Goal: Task Accomplishment & Management: Complete application form

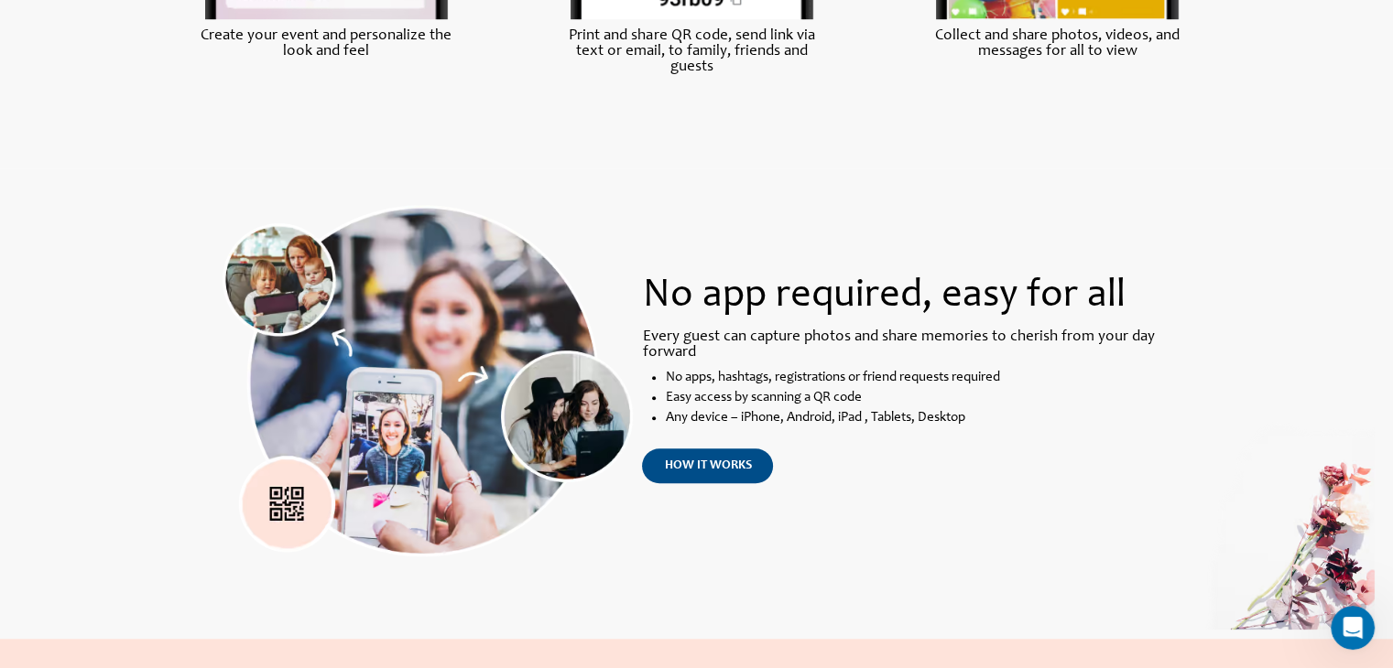
scroll to position [1282, 0]
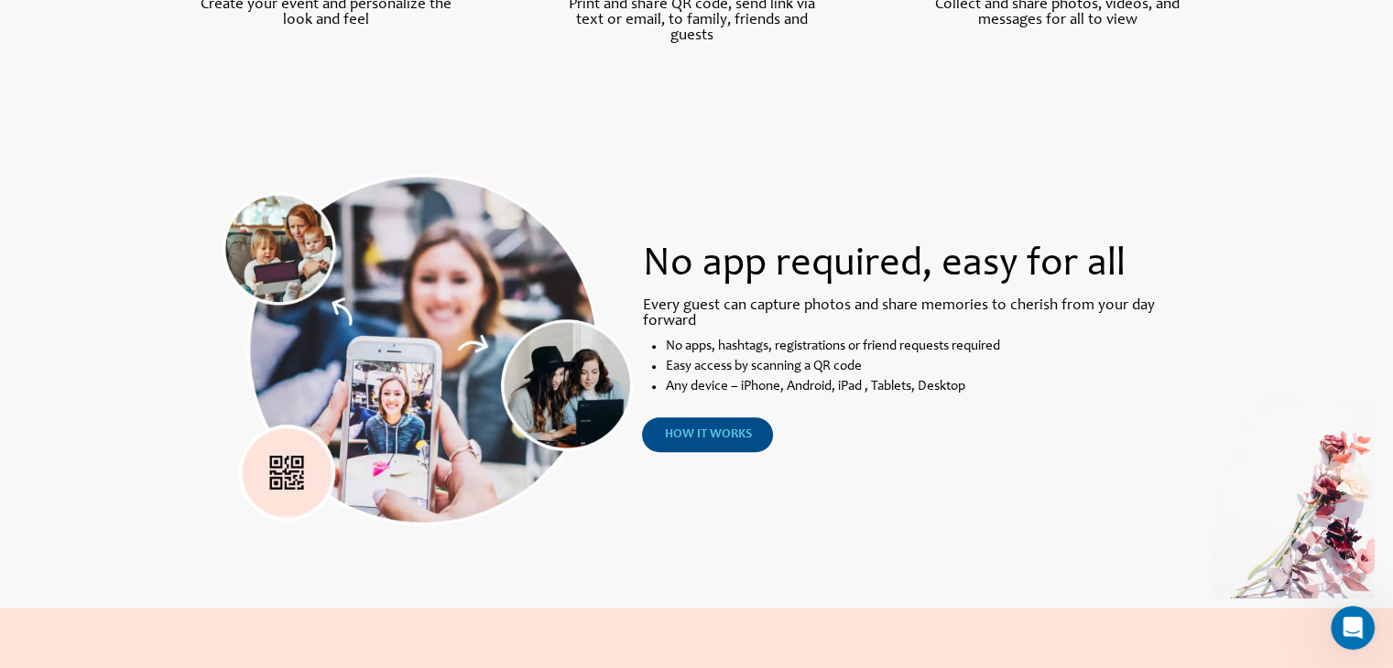
click at [711, 438] on span "how it works" at bounding box center [707, 434] width 87 height 13
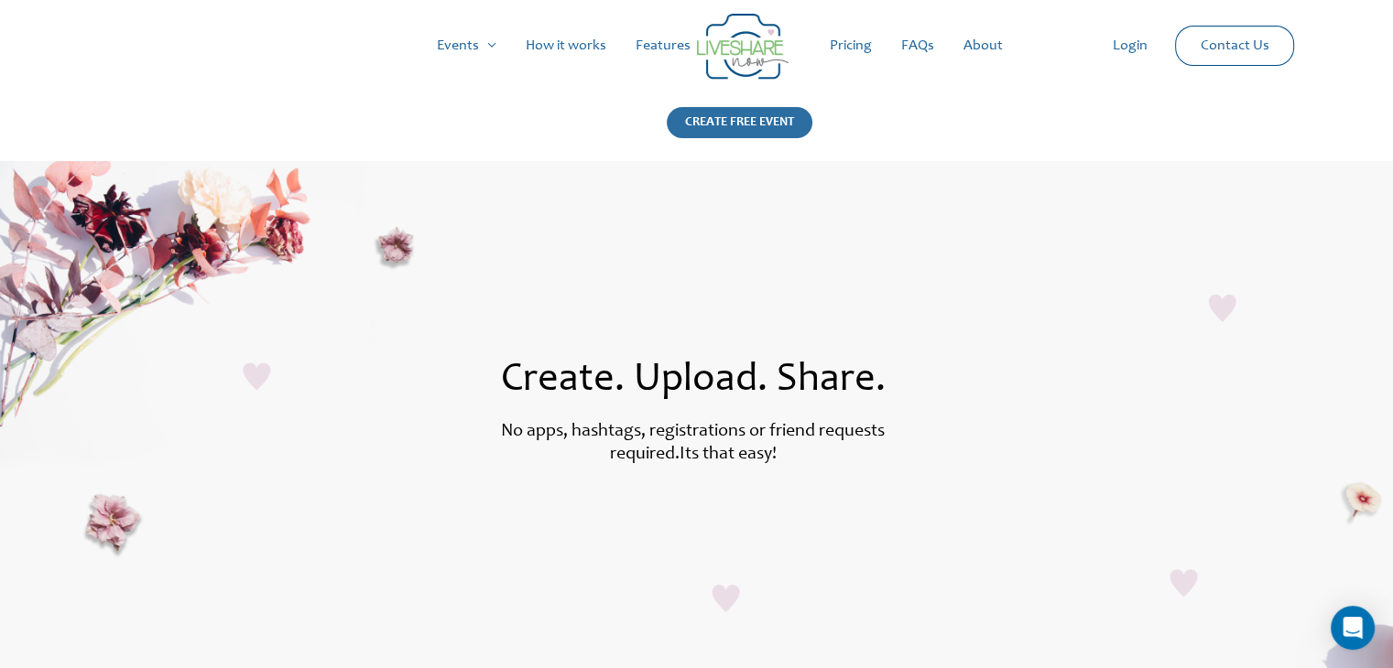
click at [740, 125] on div "CREATE FREE EVENT" at bounding box center [740, 122] width 146 height 31
